Goal: Complete application form

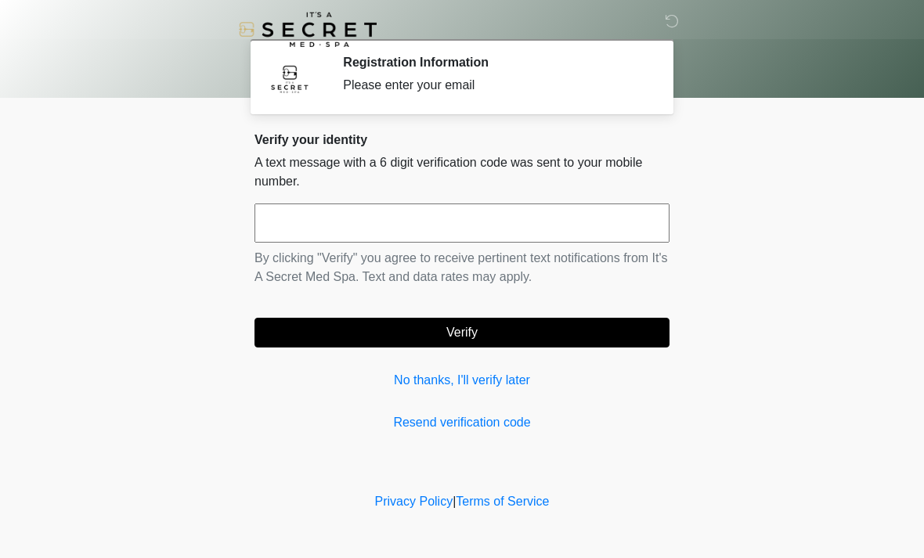
click at [584, 242] on input "text" at bounding box center [461, 223] width 415 height 39
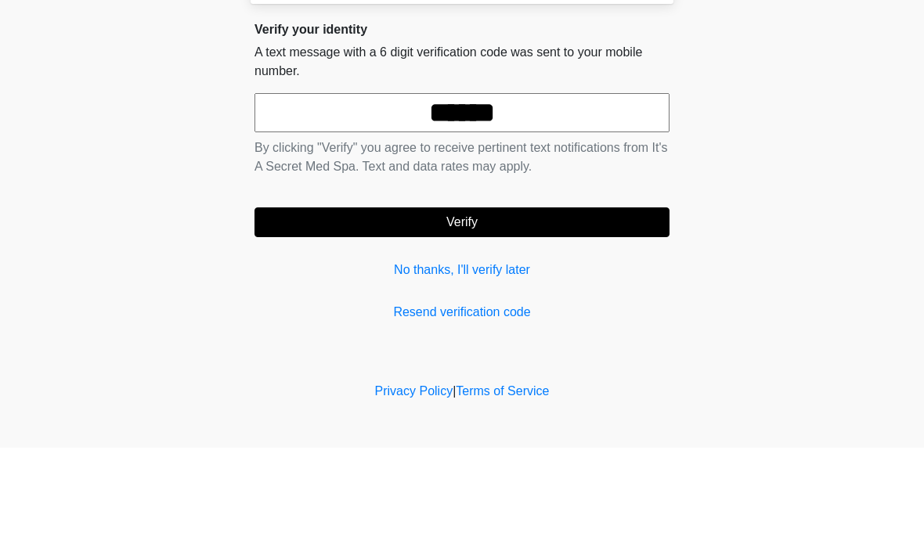
type input "******"
click at [787, 148] on body "‎ ‎ Registration Information Please enter your email Please connect to Wi-Fi no…" at bounding box center [462, 279] width 924 height 558
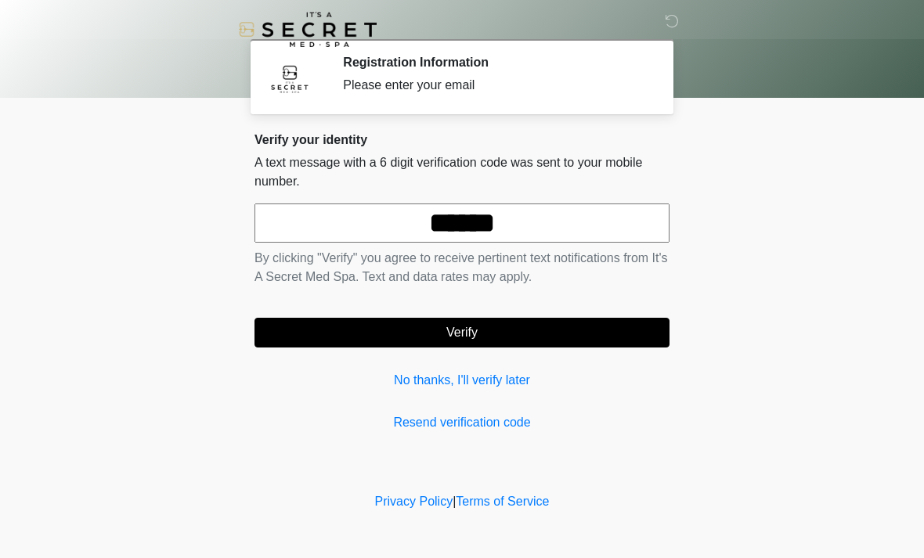
click at [559, 332] on button "Verify" at bounding box center [461, 333] width 415 height 30
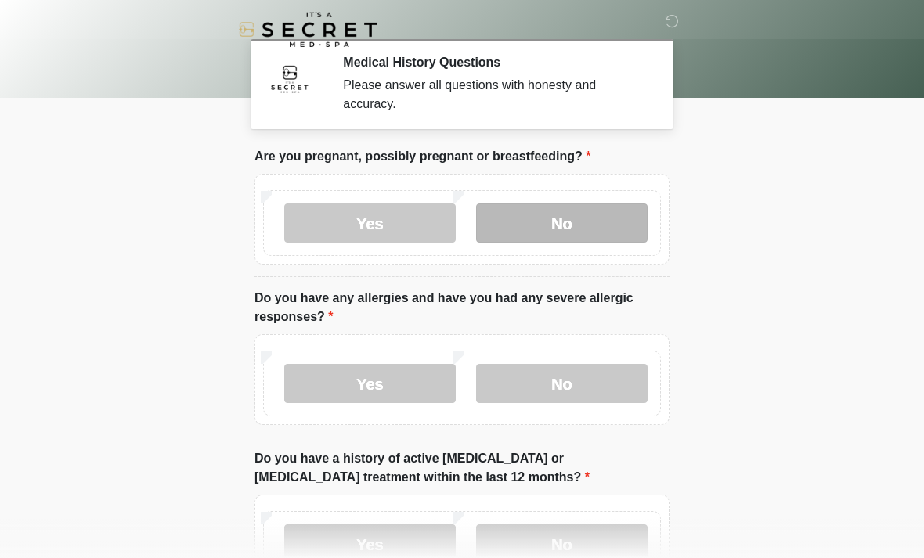
click at [626, 223] on label "No" at bounding box center [561, 223] width 171 height 39
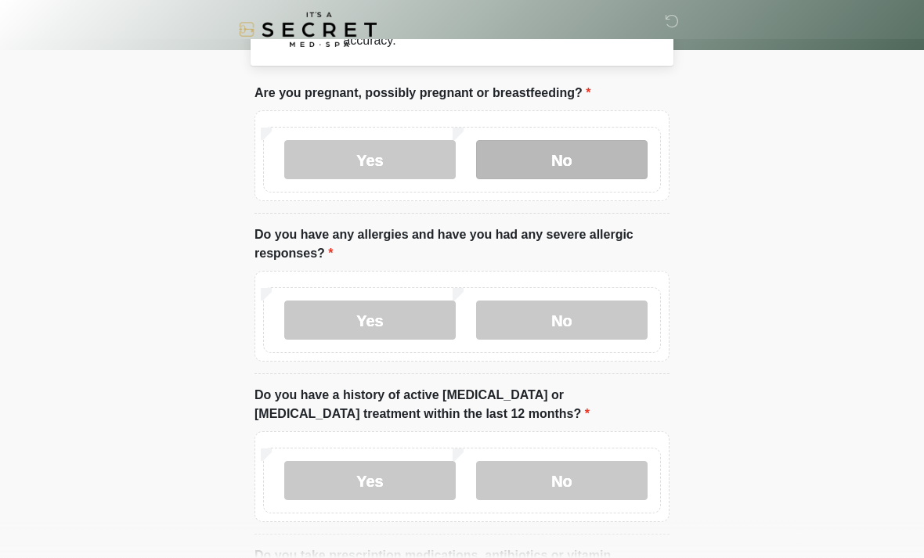
scroll to position [77, 0]
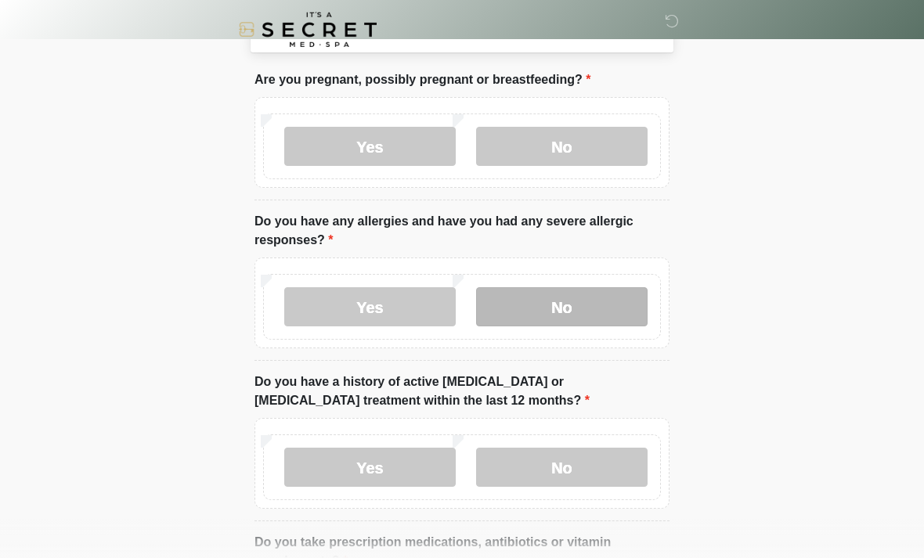
click at [571, 292] on label "No" at bounding box center [561, 306] width 171 height 39
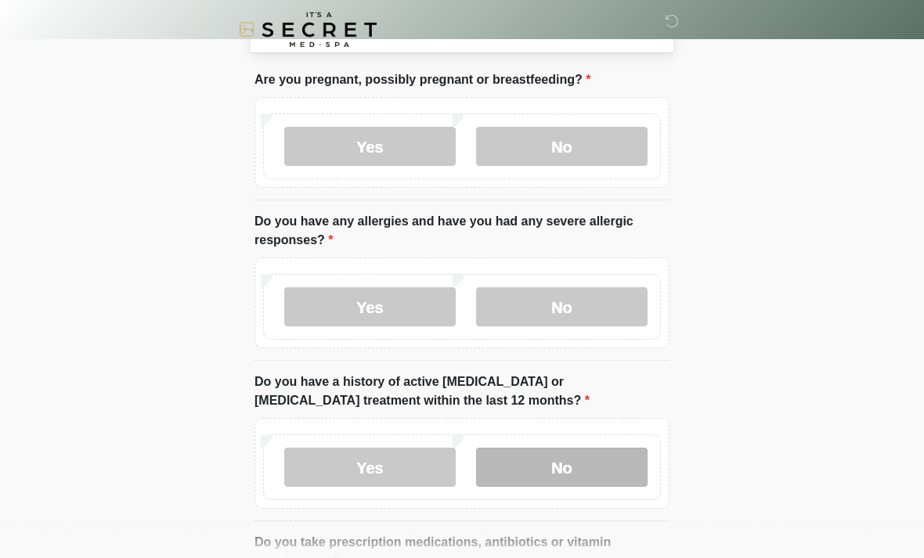
click at [615, 459] on label "No" at bounding box center [561, 467] width 171 height 39
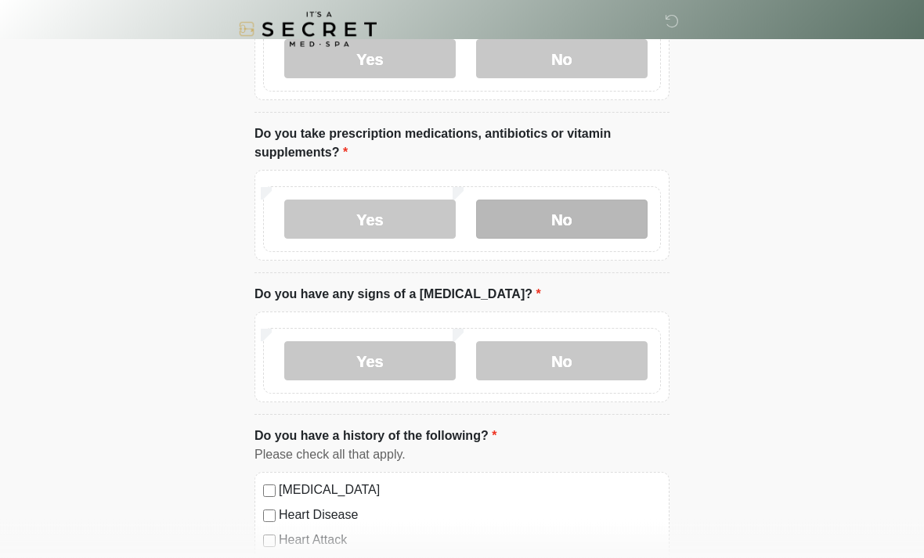
click at [637, 205] on label "No" at bounding box center [561, 219] width 171 height 39
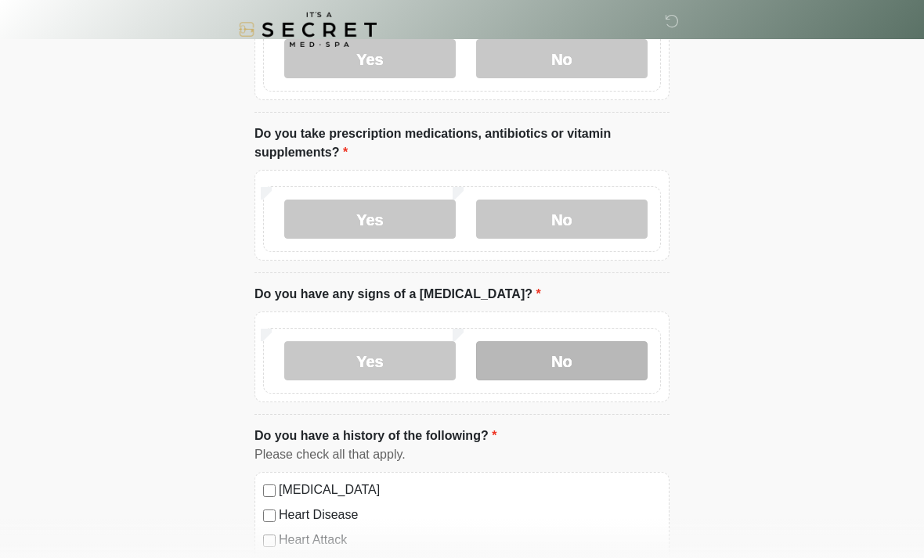
click at [622, 363] on label "No" at bounding box center [561, 360] width 171 height 39
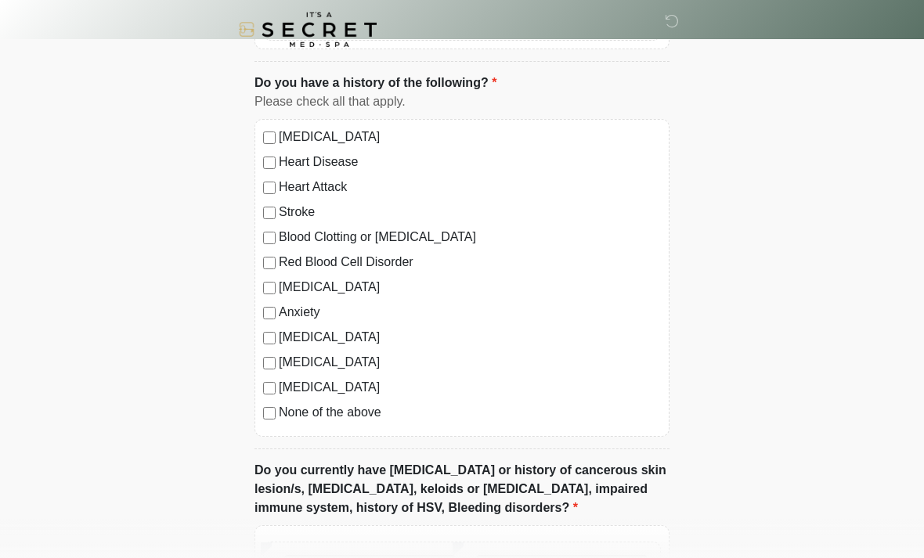
scroll to position [841, 0]
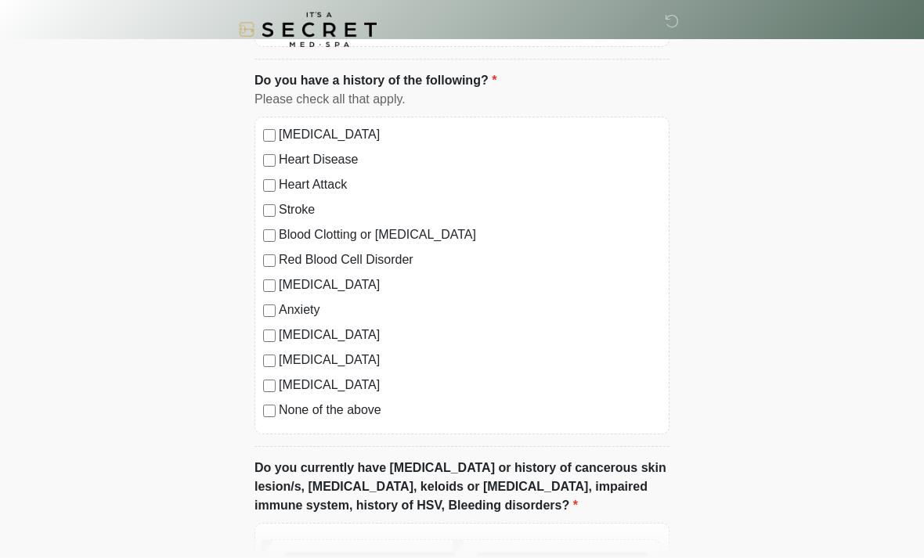
click at [371, 409] on label "None of the above" at bounding box center [470, 410] width 382 height 19
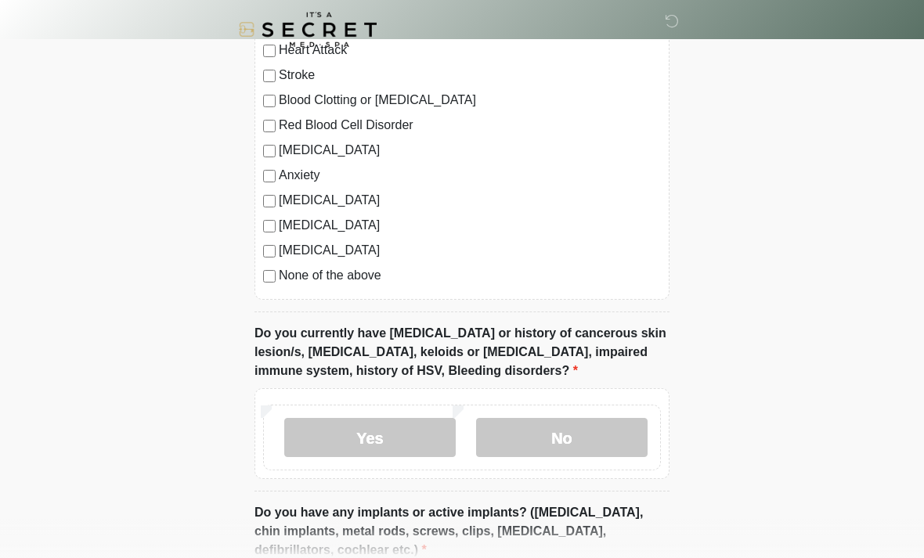
scroll to position [980, 0]
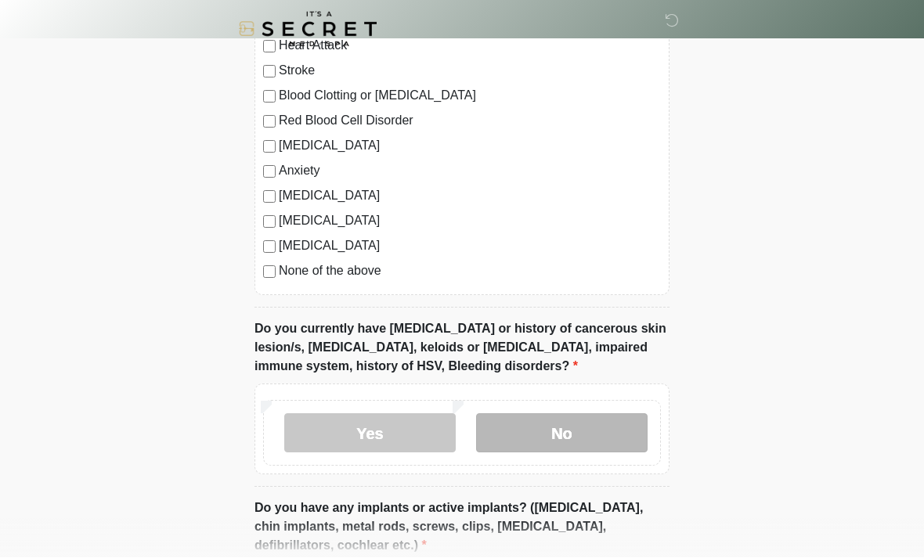
click at [615, 444] on label "No" at bounding box center [561, 433] width 171 height 39
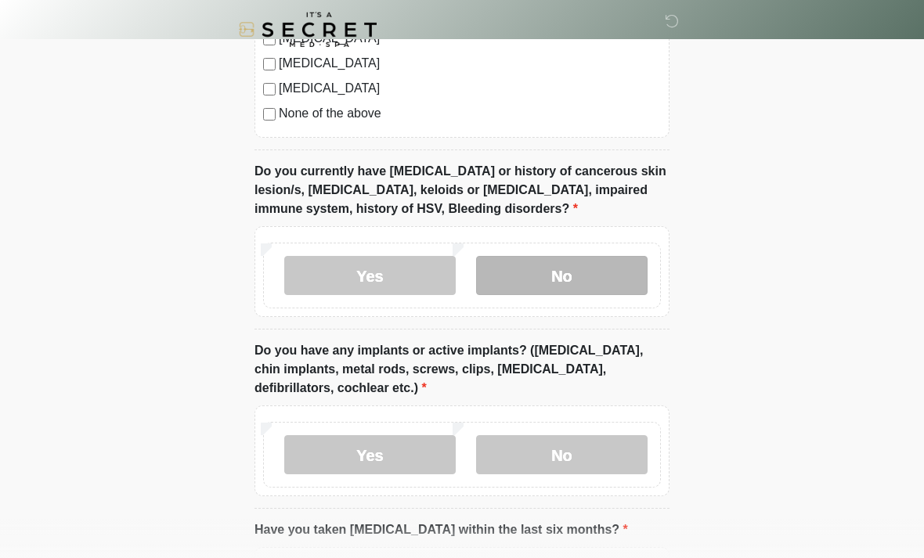
scroll to position [1150, 0]
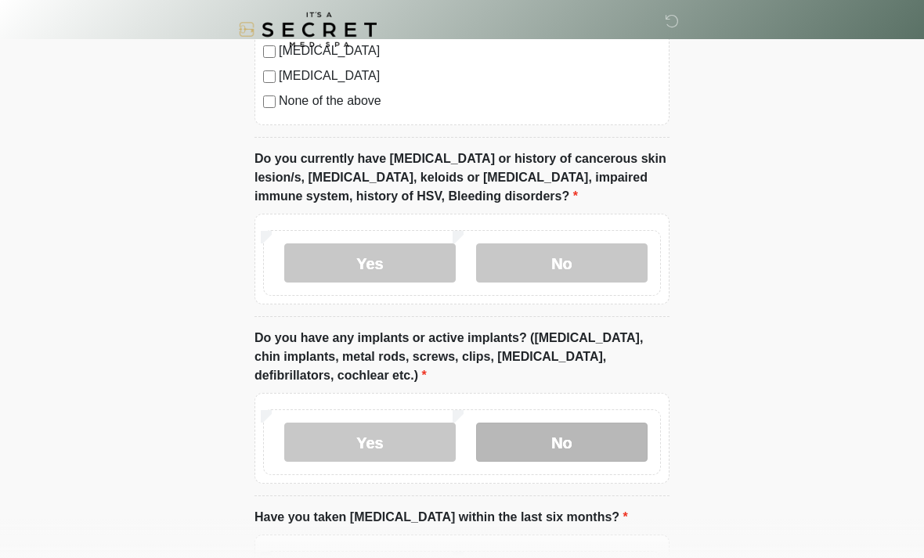
click at [621, 446] on label "No" at bounding box center [561, 442] width 171 height 39
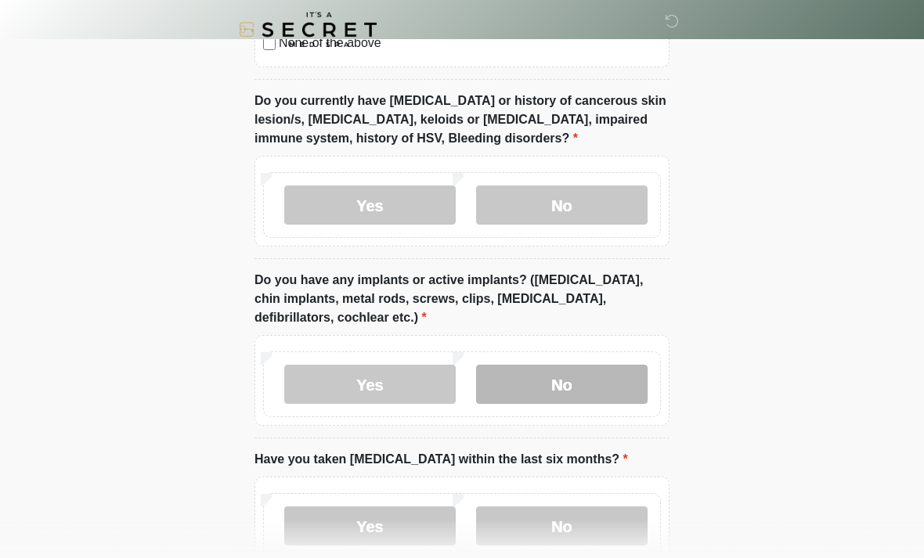
scroll to position [1304, 0]
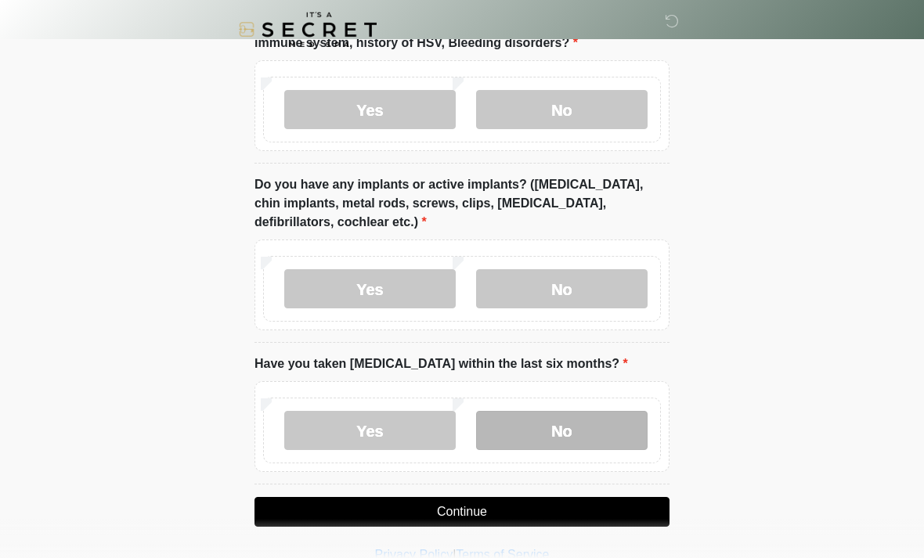
click at [633, 435] on label "No" at bounding box center [561, 430] width 171 height 39
click at [640, 514] on button "Continue" at bounding box center [461, 512] width 415 height 30
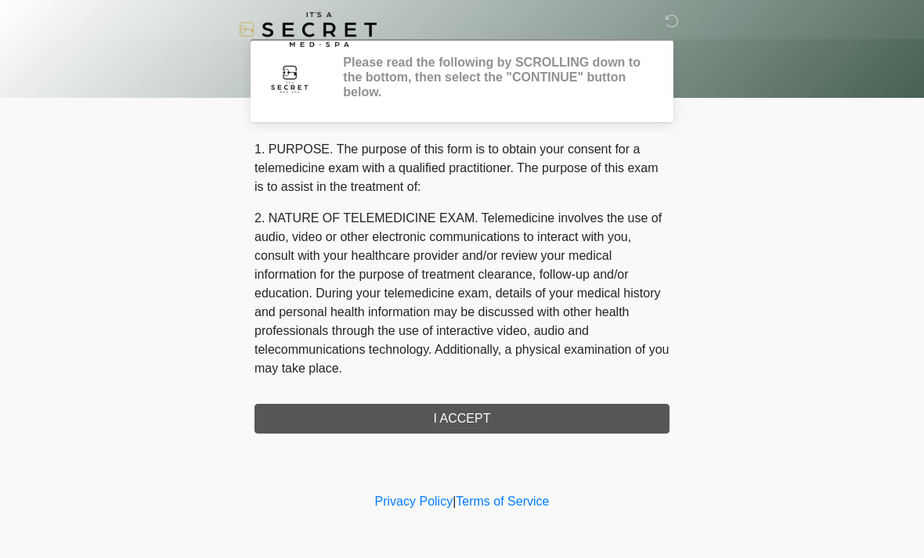
scroll to position [0, 0]
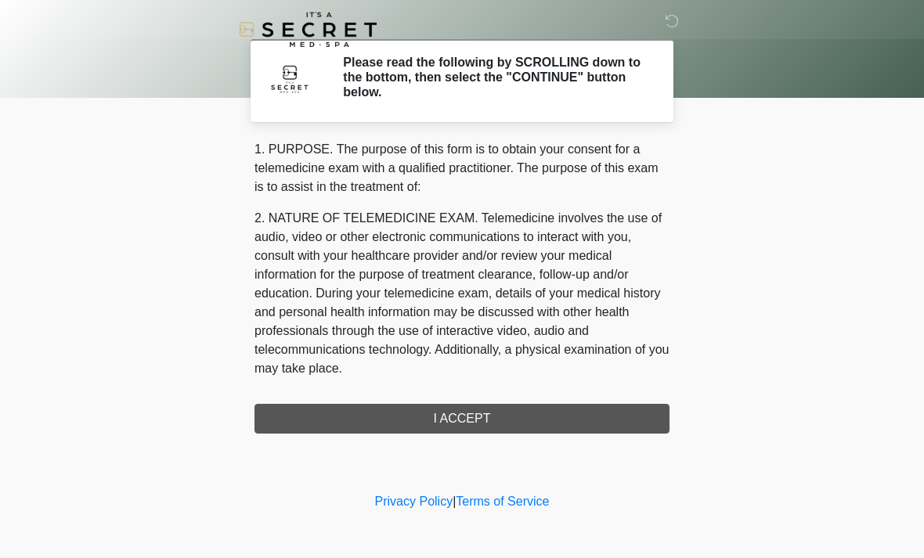
click at [623, 421] on div "1. PURPOSE. The purpose of this form is to obtain your consent for a telemedici…" at bounding box center [461, 287] width 415 height 294
click at [561, 427] on div "1. PURPOSE. The purpose of this form is to obtain your consent for a telemedici…" at bounding box center [461, 287] width 415 height 294
click at [479, 431] on div "1. PURPOSE. The purpose of this form is to obtain your consent for a telemedici…" at bounding box center [461, 287] width 415 height 294
click at [564, 273] on p "2. NATURE OF TELEMEDICINE EXAM. Telemedicine involves the use of audio, video o…" at bounding box center [461, 293] width 415 height 169
click at [549, 238] on p "2. NATURE OF TELEMEDICINE EXAM. Telemedicine involves the use of audio, video o…" at bounding box center [461, 293] width 415 height 169
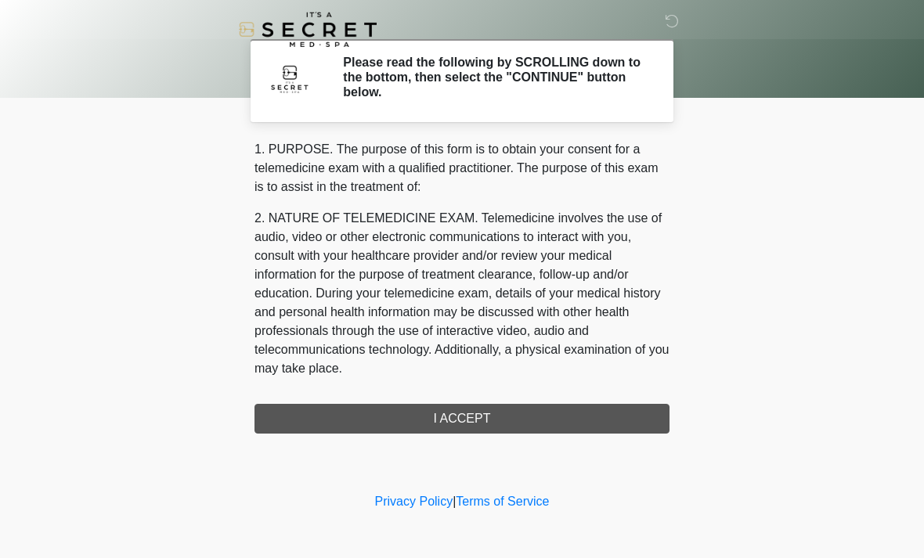
click at [543, 236] on p "2. NATURE OF TELEMEDICINE EXAM. Telemedicine involves the use of audio, video o…" at bounding box center [461, 293] width 415 height 169
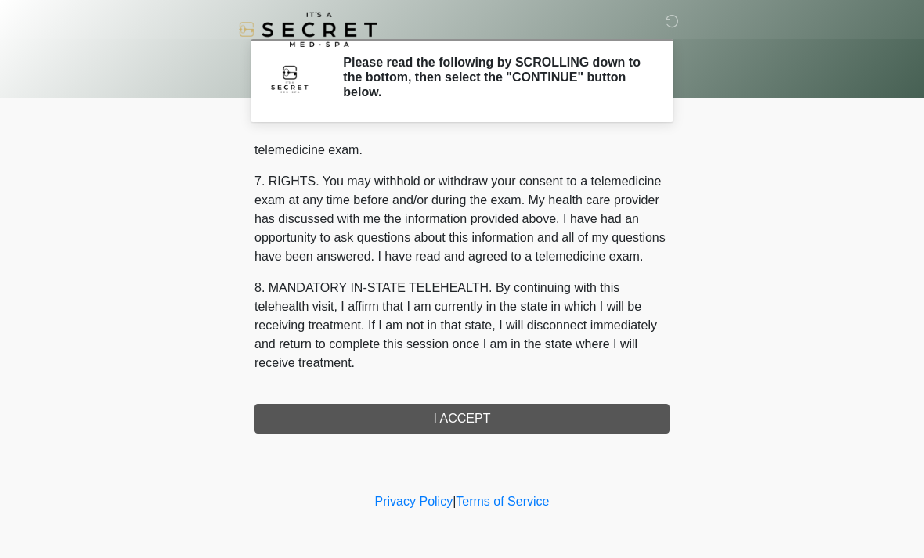
scroll to position [663, 0]
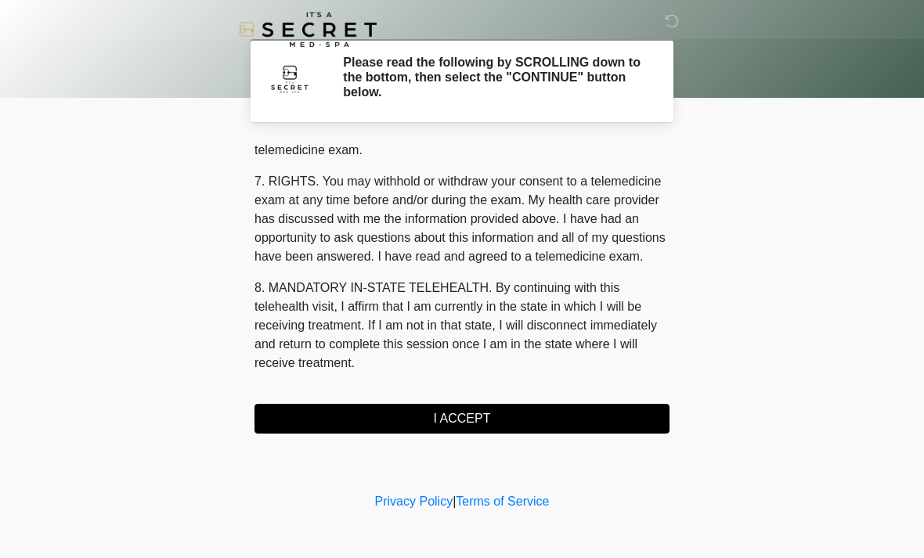
click at [583, 414] on button "I ACCEPT" at bounding box center [461, 419] width 415 height 30
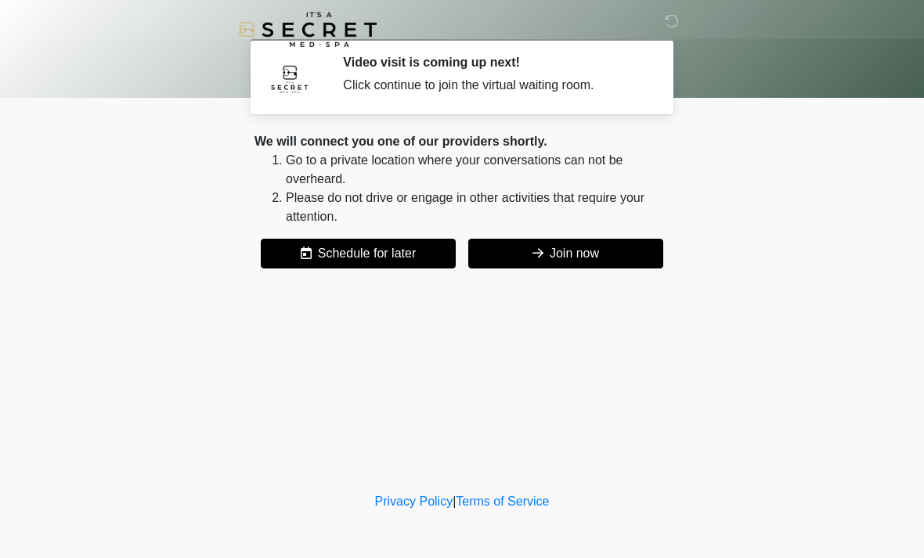
click at [627, 268] on button "Join now" at bounding box center [565, 254] width 195 height 30
